Goal: Check status: Check status

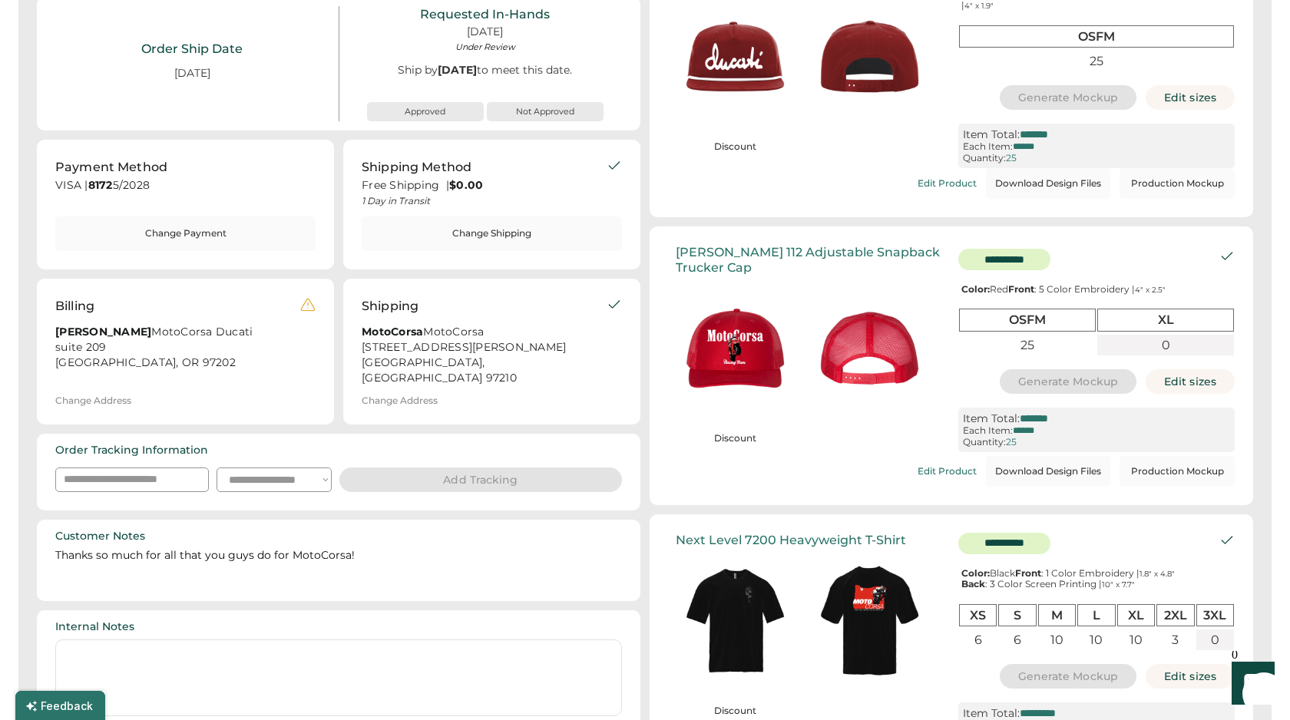
scroll to position [223, 0]
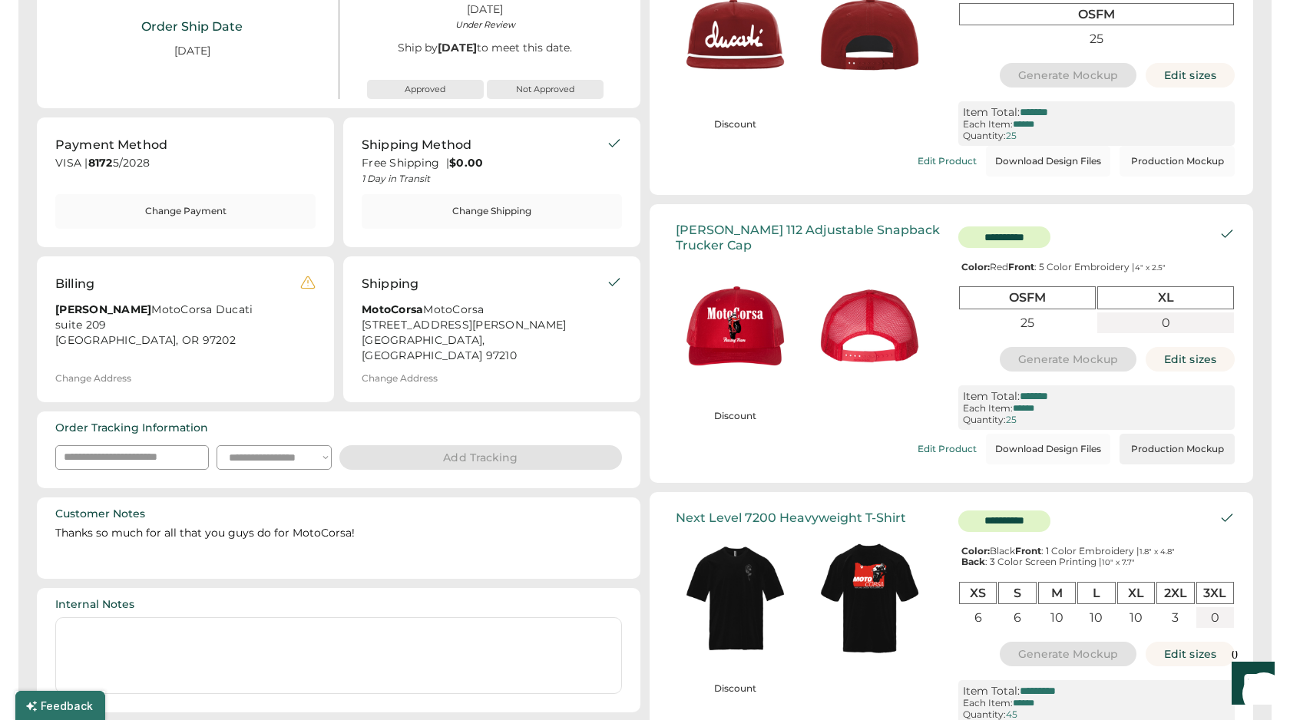
click at [1165, 453] on button "Production Mockup" at bounding box center [1176, 449] width 115 height 31
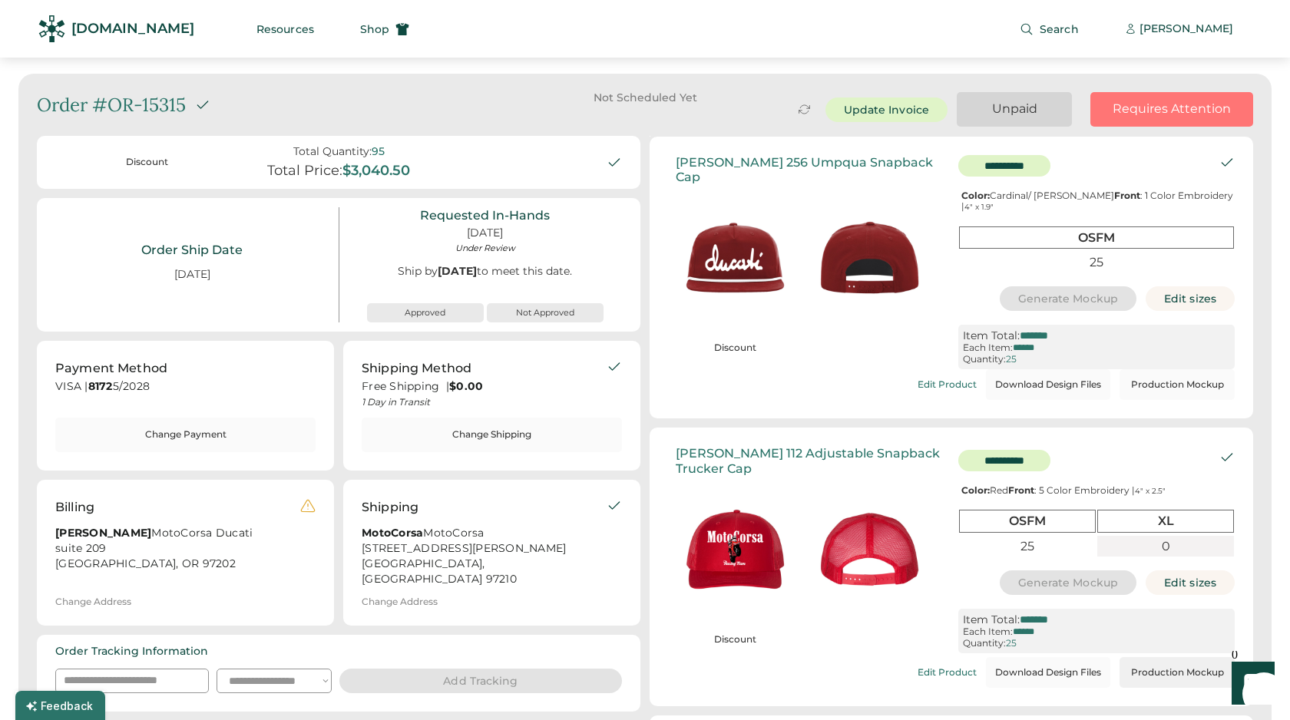
click at [1180, 679] on button "Production Mockup" at bounding box center [1176, 672] width 115 height 31
